Goal: Answer question/provide support

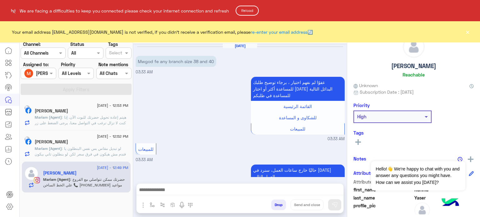
scroll to position [269, 0]
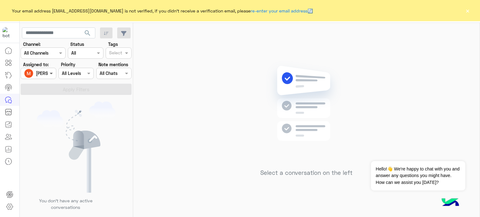
click at [53, 75] on span at bounding box center [52, 73] width 8 height 7
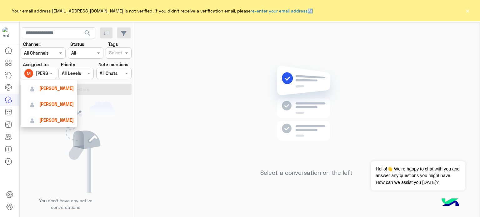
scroll to position [45, 0]
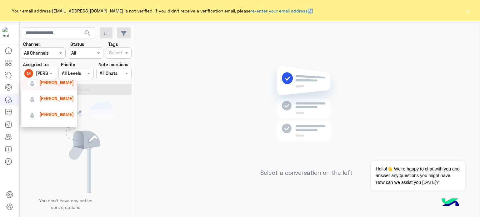
click at [56, 84] on span "lobna Mounir" at bounding box center [56, 82] width 34 height 5
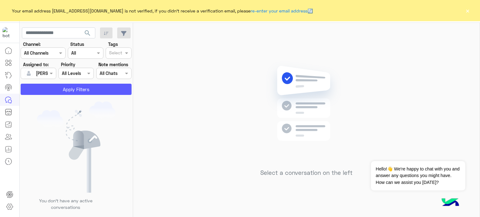
click at [65, 88] on button "Apply Filters" at bounding box center [76, 89] width 111 height 11
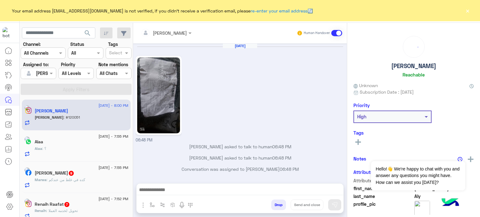
scroll to position [148, 0]
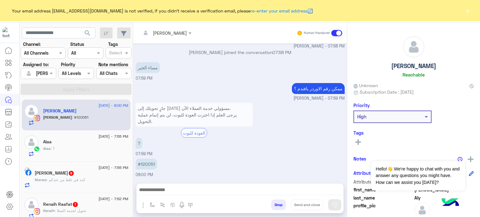
drag, startPoint x: 130, startPoint y: 102, endPoint x: 139, endPoint y: 100, distance: 8.9
click at [139, 100] on mat-drawer-container "search Channel: Channel All Channels Status Channel All Tags Select Assigned to…" at bounding box center [250, 121] width 461 height 197
click at [139, 100] on small "lobna Mounir - 07:59 PM" at bounding box center [240, 99] width 209 height 6
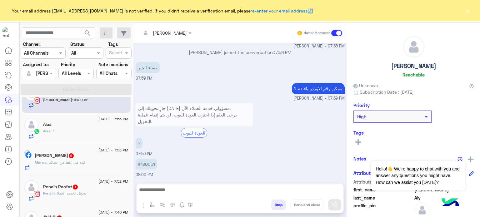
scroll to position [0, 0]
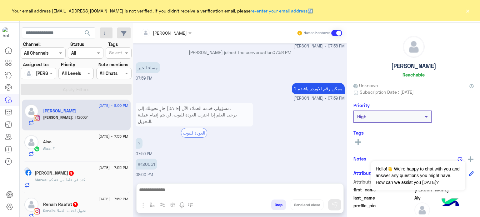
click at [38, 79] on div "Assigned on lobna Mounir" at bounding box center [38, 73] width 35 height 11
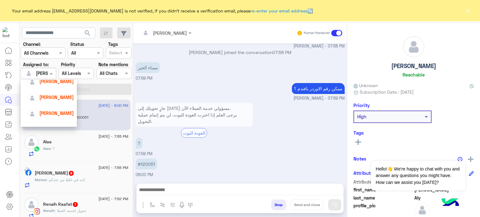
scroll to position [52, 0]
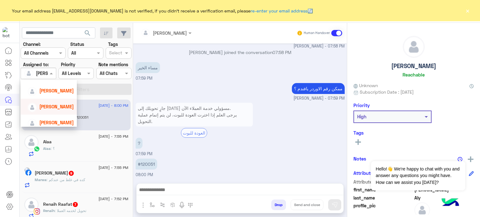
click at [65, 102] on div "Amina Hamdy" at bounding box center [50, 106] width 46 height 11
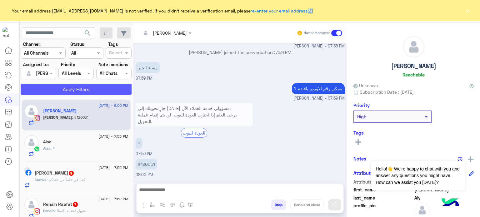
click at [92, 88] on button "Apply Filters" at bounding box center [76, 89] width 111 height 11
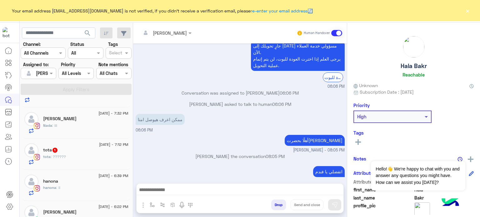
scroll to position [173, 0]
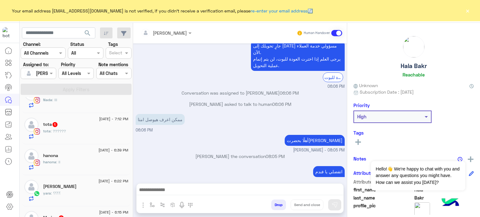
click at [98, 182] on span "13 August - 6:22 PM" at bounding box center [113, 181] width 30 height 6
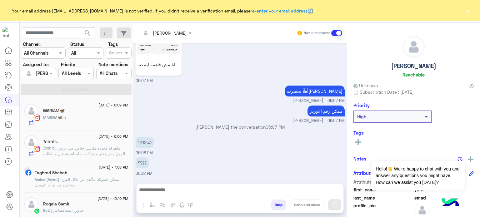
scroll to position [363, 0]
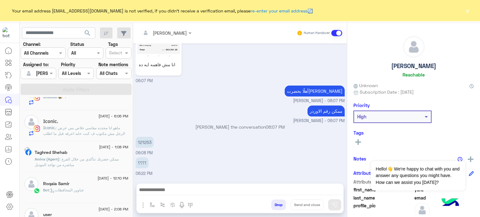
click at [47, 77] on div "Amina Hamdy" at bounding box center [36, 73] width 24 height 12
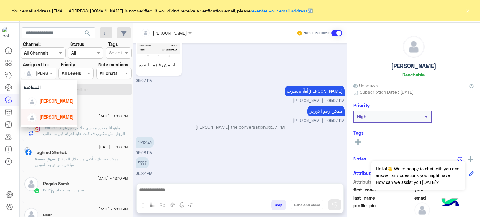
scroll to position [25, 0]
click at [56, 102] on span "lobna Mounir" at bounding box center [56, 101] width 34 height 5
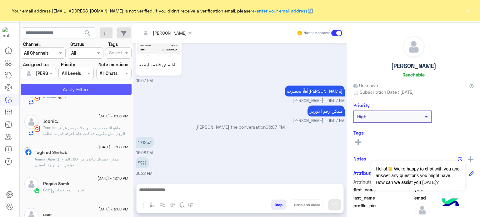
click at [78, 92] on button "Apply Filters" at bounding box center [76, 89] width 111 height 11
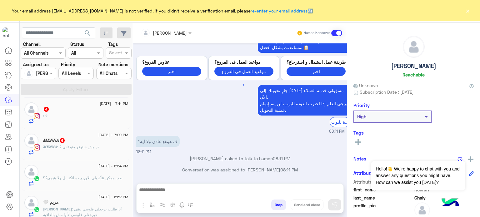
scroll to position [319, 0]
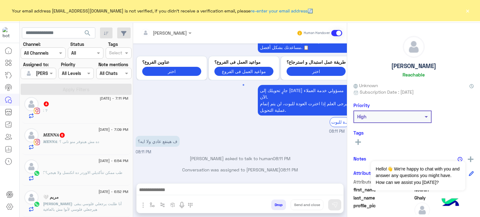
click at [105, 204] on span ": أنا طلبت يرجعلي فلوسي يبقى هيرجعلي فلوسي لأنوا مش بالعافية" at bounding box center [82, 207] width 78 height 10
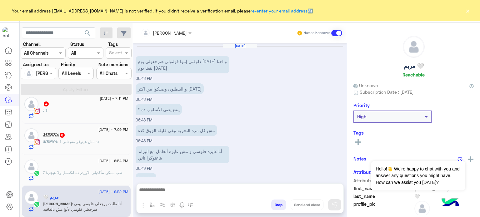
scroll to position [111, 0]
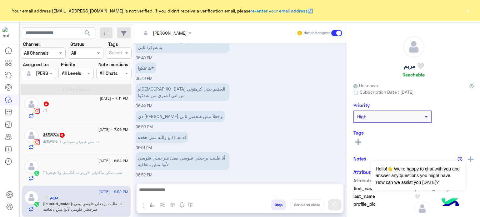
click at [267, 130] on div "والله مش هخده gift card 06:51 PM" at bounding box center [240, 140] width 209 height 21
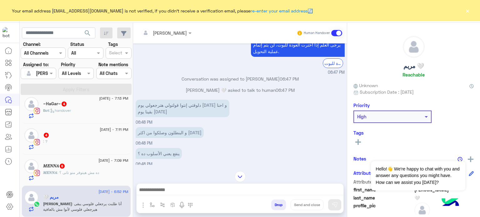
scroll to position [699, 0]
